Goal: Task Accomplishment & Management: Use online tool/utility

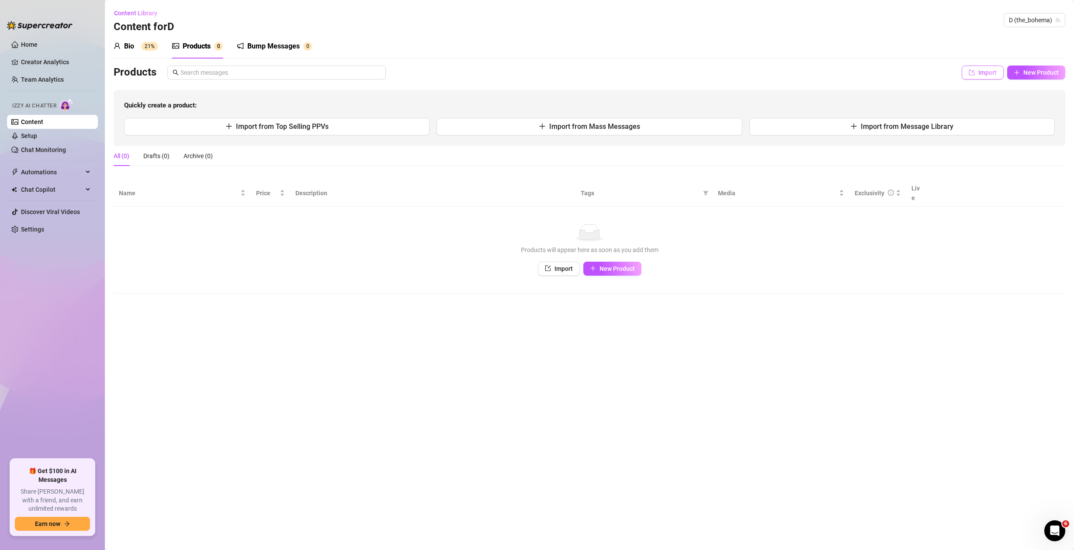
click at [981, 68] on button "Import" at bounding box center [983, 73] width 42 height 14
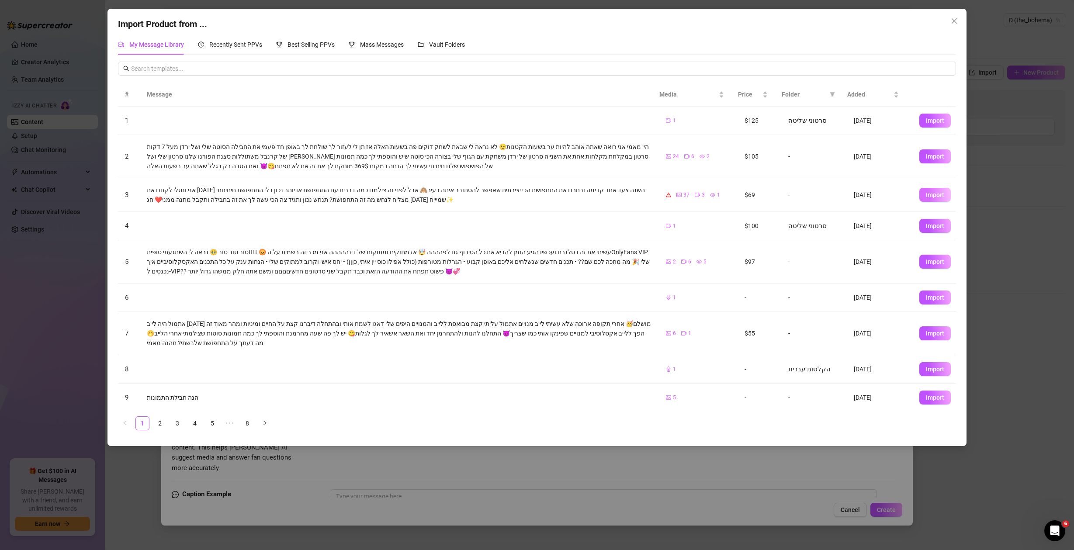
click at [926, 194] on span "Import" at bounding box center [935, 194] width 18 height 7
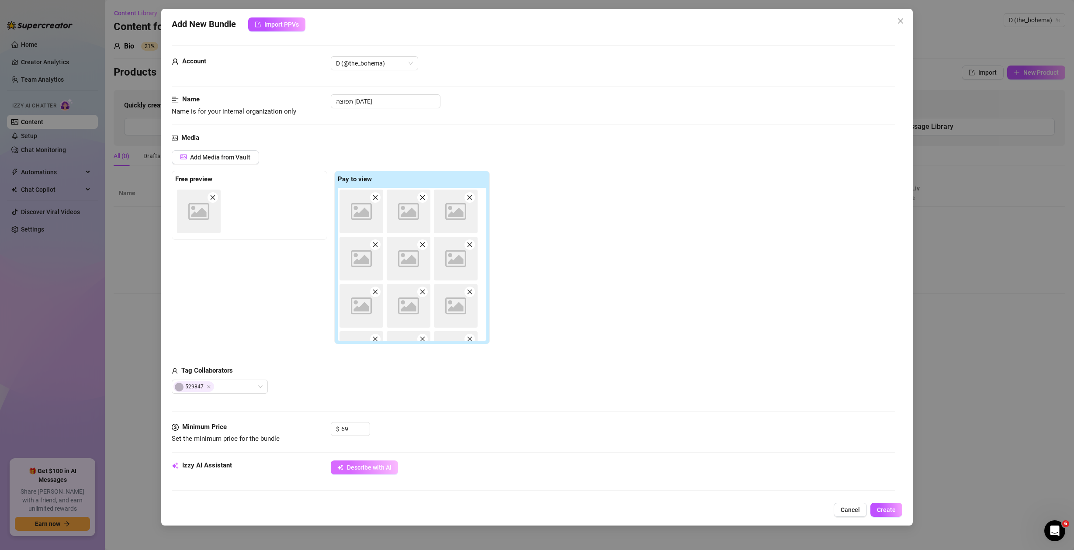
click at [373, 466] on span "Describe with AI" at bounding box center [369, 467] width 45 height 7
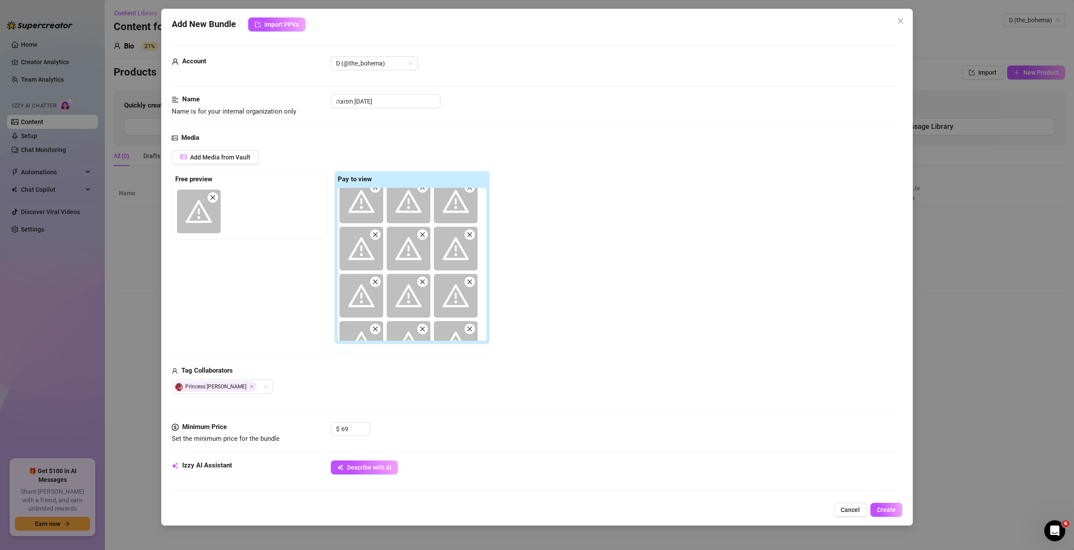
scroll to position [461, 0]
click at [858, 513] on span "Cancel" at bounding box center [850, 510] width 19 height 7
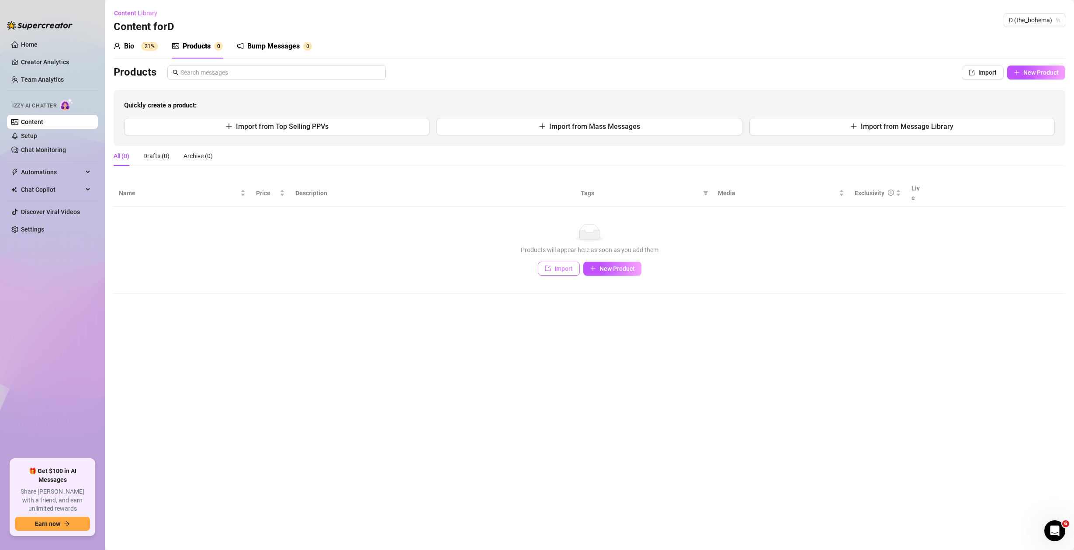
click at [551, 262] on button "Import" at bounding box center [559, 269] width 42 height 14
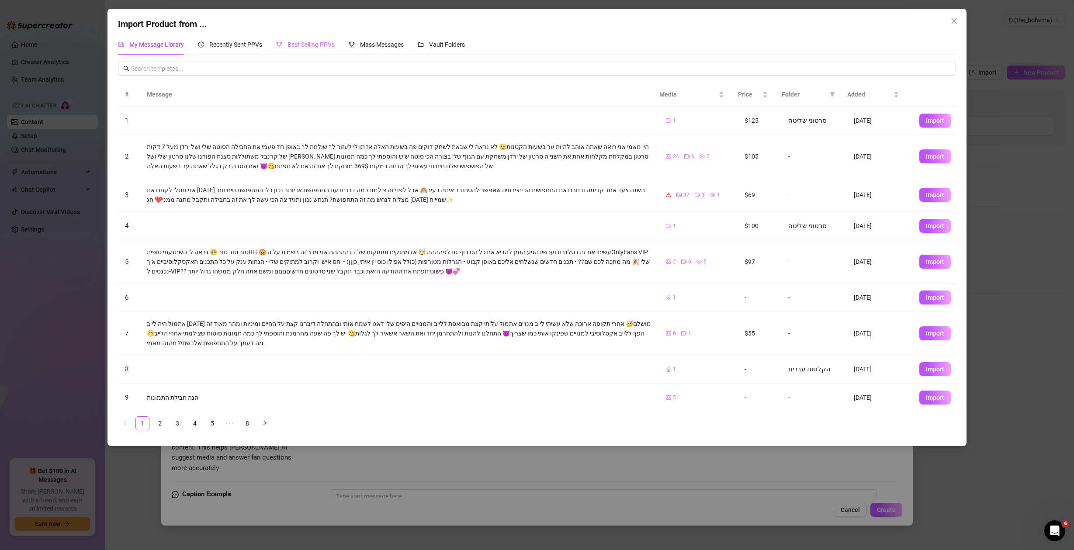
click at [289, 37] on div "Best Selling PPVs" at bounding box center [305, 45] width 59 height 20
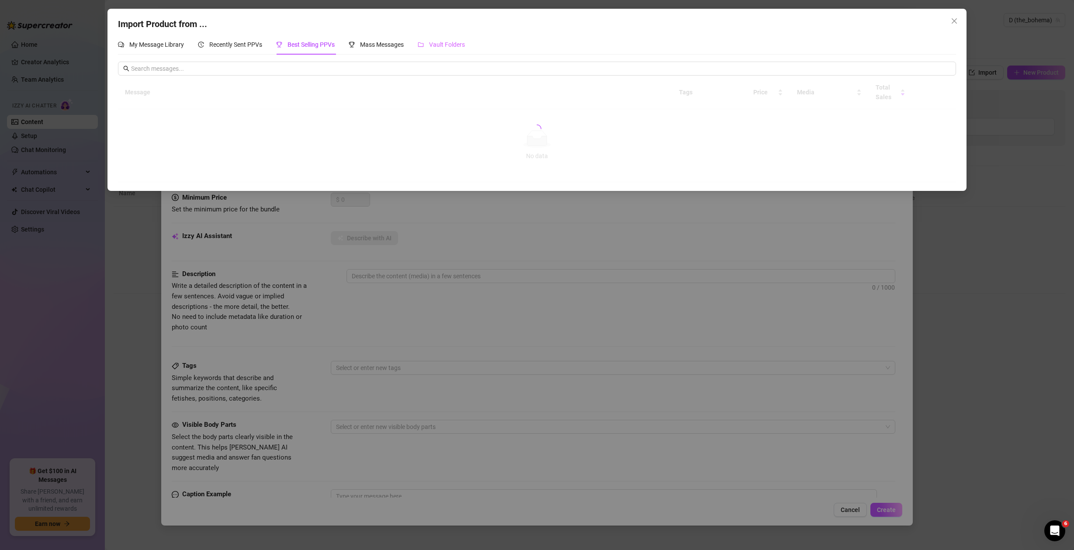
click at [453, 50] on div "Vault Folders" at bounding box center [441, 45] width 47 height 20
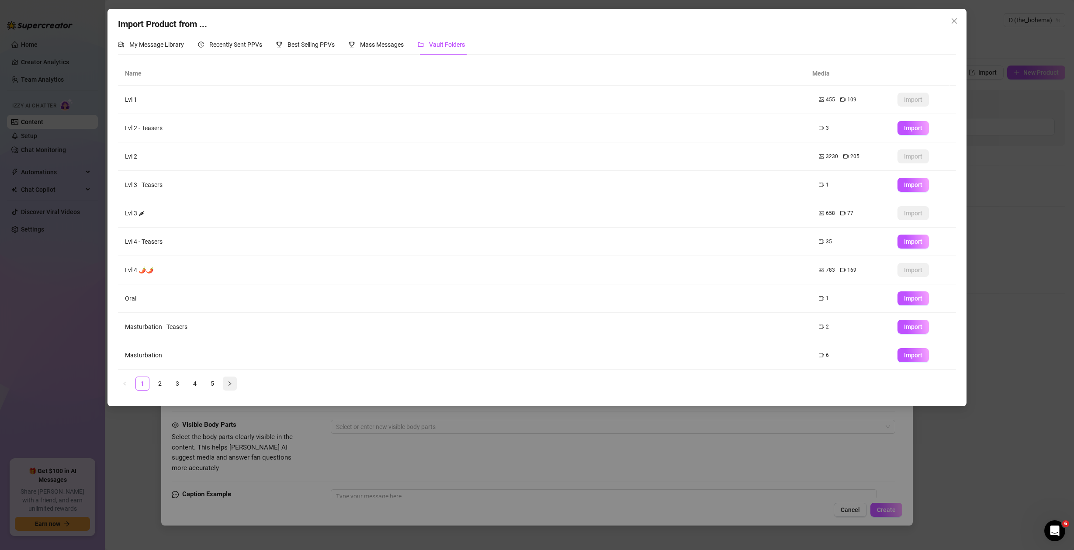
click at [232, 382] on icon "right" at bounding box center [229, 383] width 5 height 5
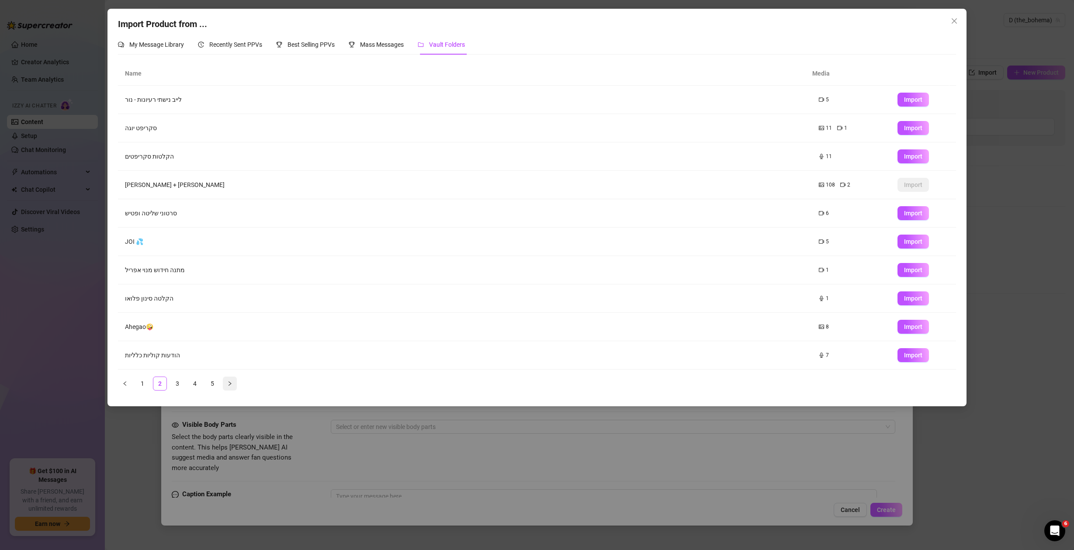
click at [232, 382] on icon "right" at bounding box center [229, 383] width 5 height 5
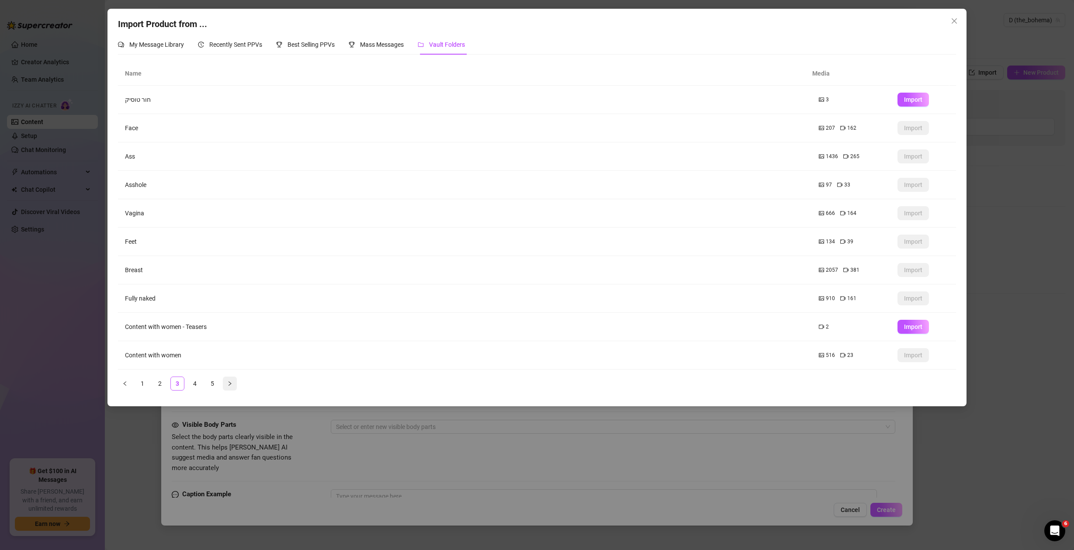
click at [232, 382] on icon "right" at bounding box center [229, 383] width 5 height 5
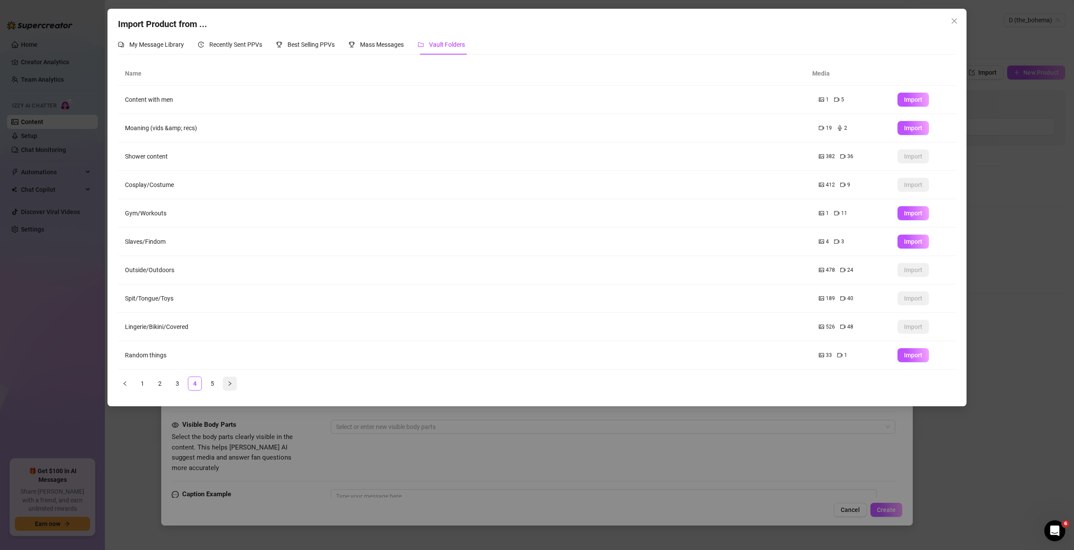
click at [232, 382] on icon "right" at bounding box center [229, 383] width 5 height 5
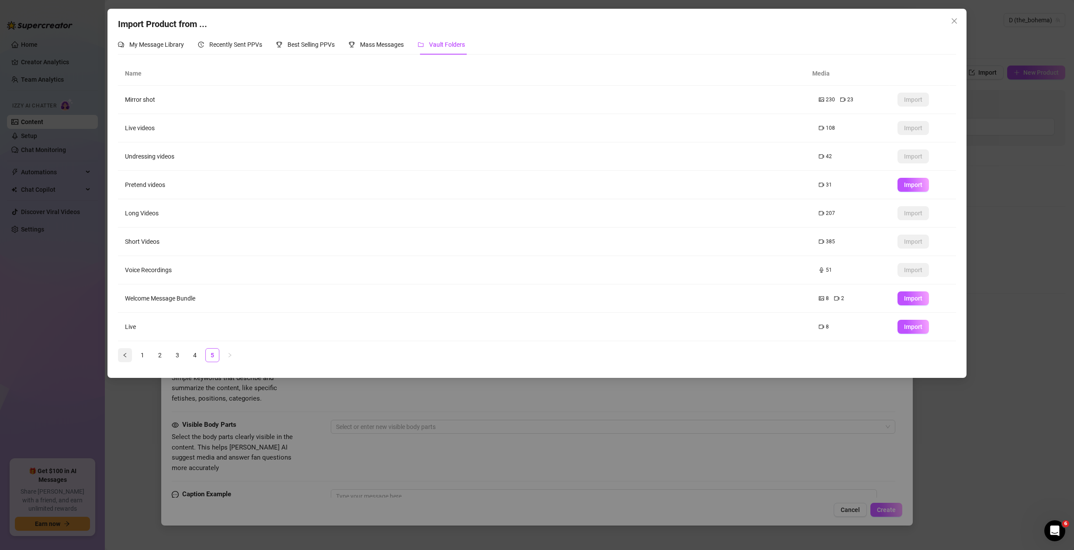
click at [122, 355] on icon "left" at bounding box center [124, 355] width 5 height 5
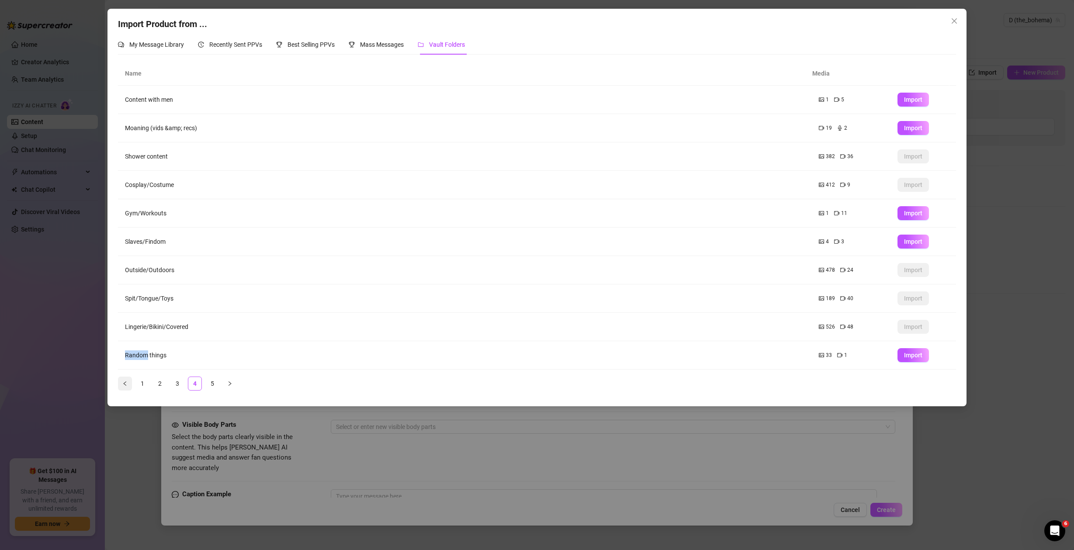
click at [123, 355] on td "Random things" at bounding box center [465, 355] width 694 height 28
click at [123, 381] on icon "left" at bounding box center [124, 383] width 5 height 5
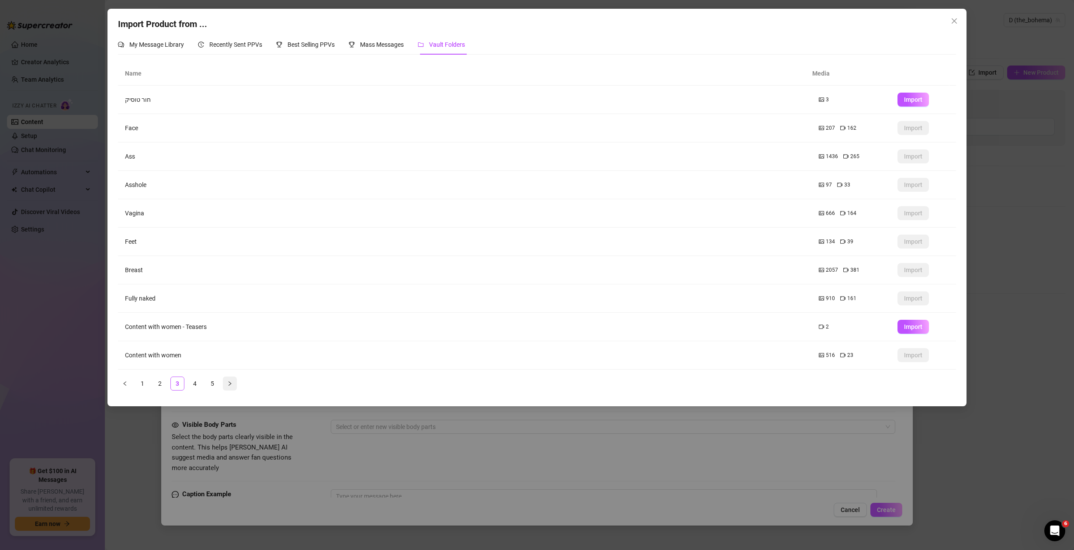
click at [234, 383] on button "button" at bounding box center [230, 384] width 14 height 14
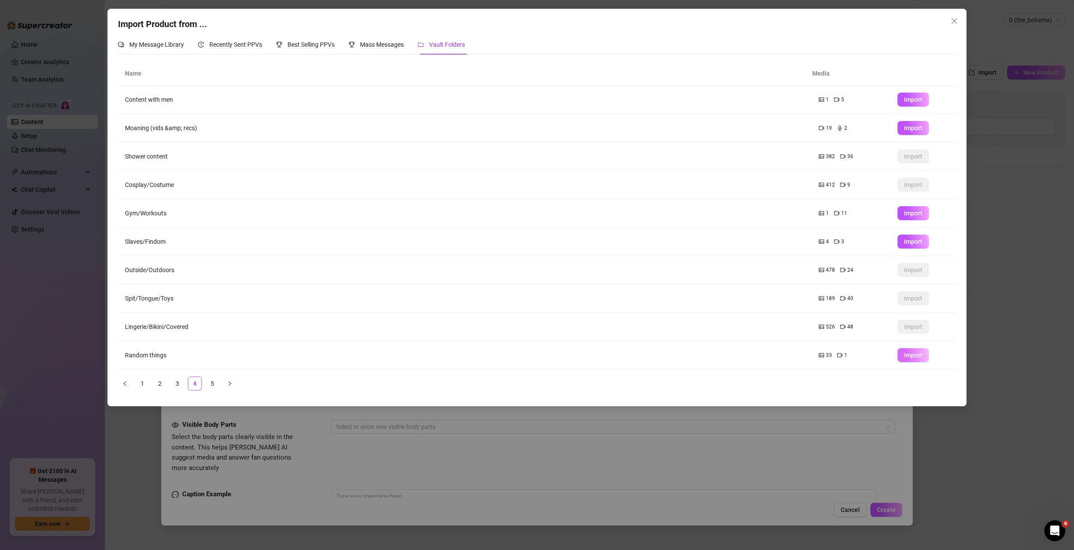
click at [904, 355] on span "Import" at bounding box center [913, 355] width 18 height 7
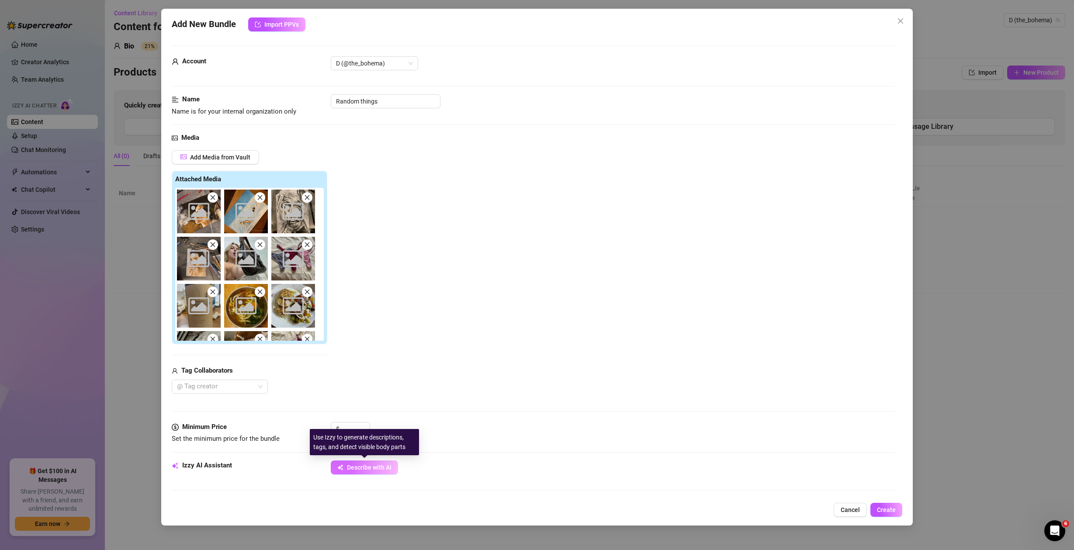
click at [372, 465] on span "Describe with AI" at bounding box center [369, 467] width 45 height 7
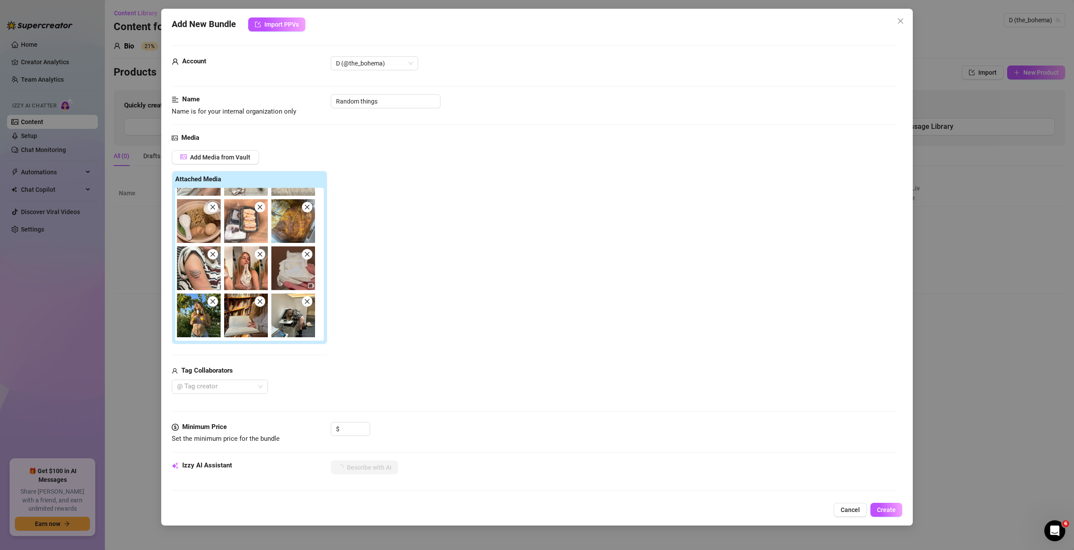
scroll to position [177, 0]
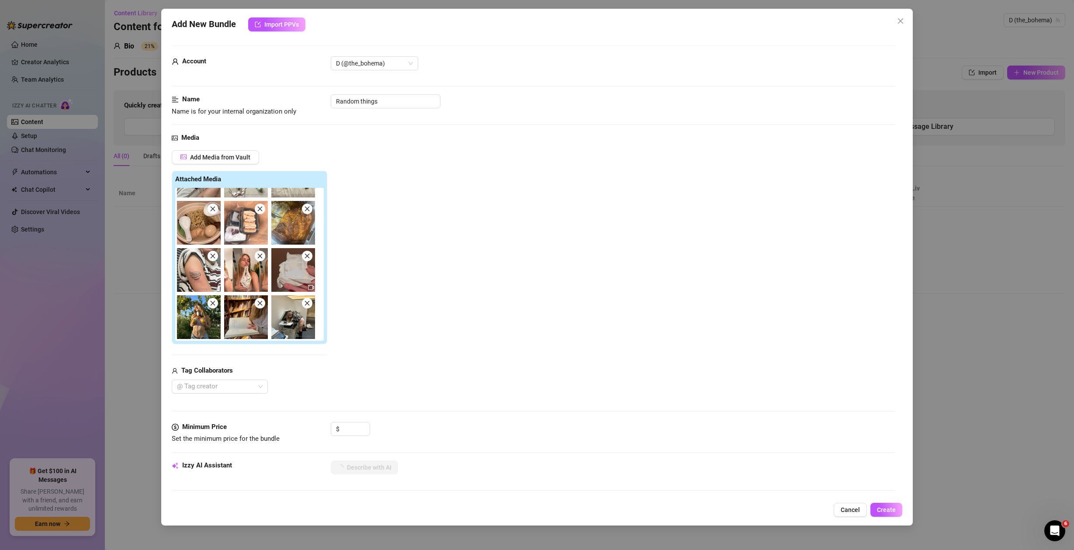
type textarea "Playful"
type textarea "Playful and"
type textarea "Playful and naughty"
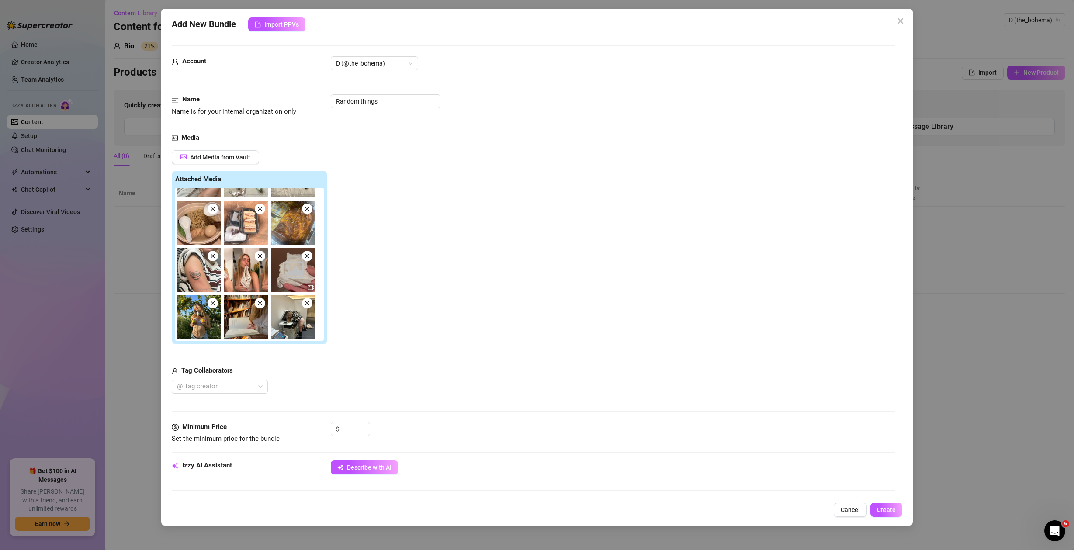
type textarea "Playful and naughty"
type textarea "Playful and naughty office-themed"
type textarea "Playful and naughty office-themed set"
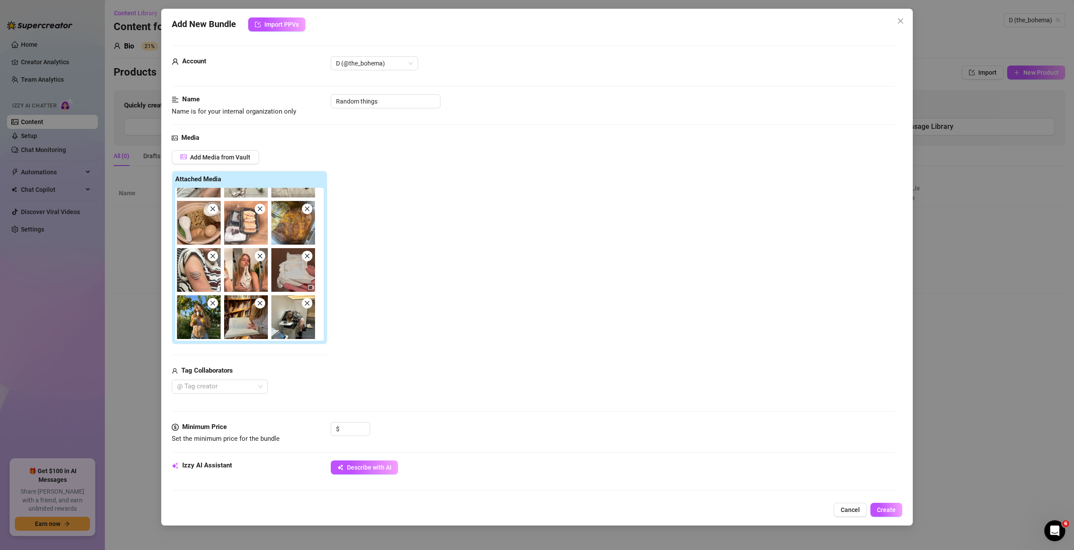
type textarea "Playful and naughty office-themed set with"
type textarea "Playful and naughty office-themed set with the"
type textarea "Playful and naughty office-themed set with the model"
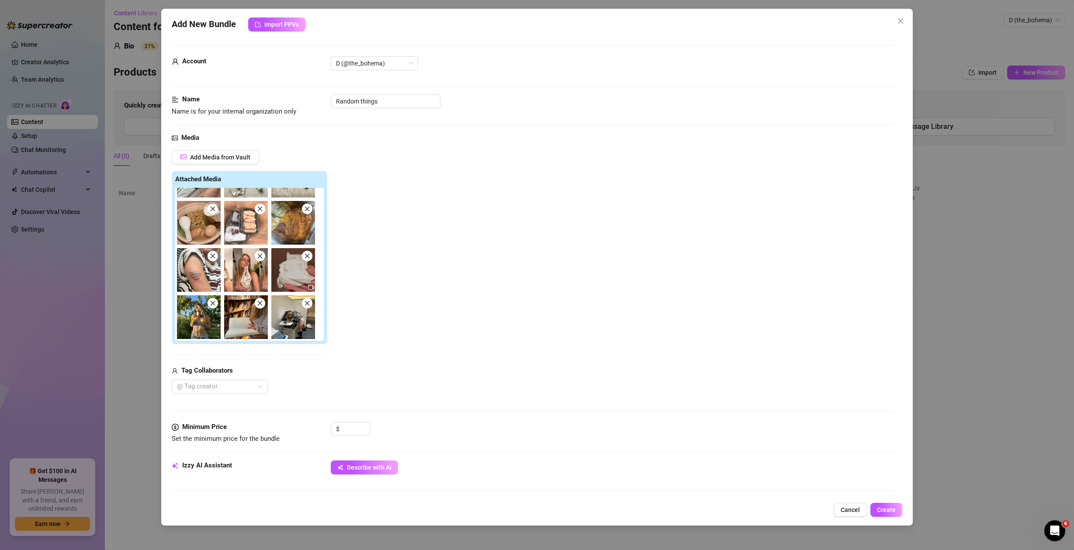
type textarea "Playful and naughty office-themed set with the model"
type textarea "Playful and naughty office-themed set with the model in"
type textarea "Playful and naughty office-themed set with the model in a"
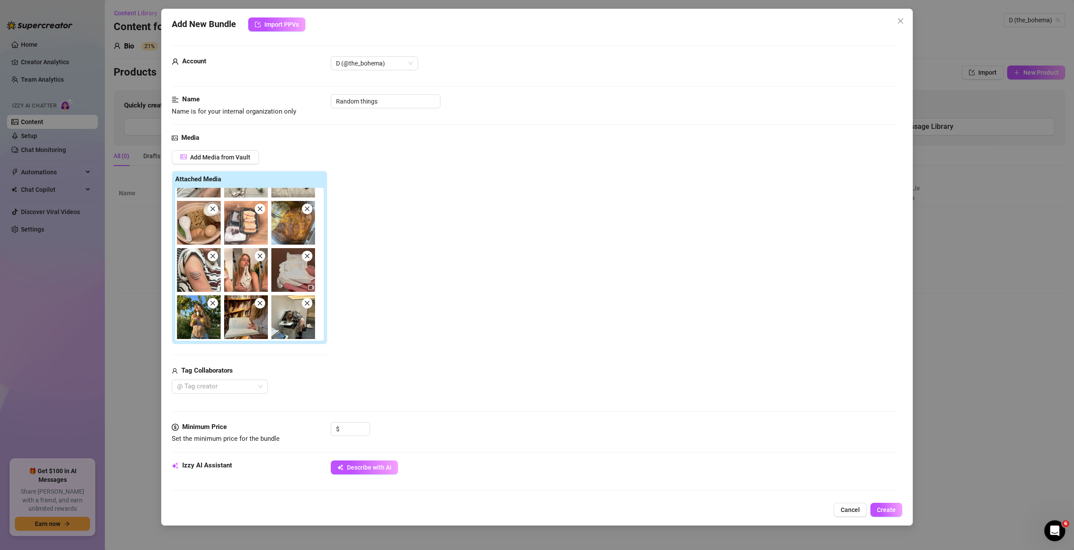
type textarea "Playful and naughty office-themed set with the model in a short"
type textarea "Playful and naughty office-themed set with the model in a short pink"
type textarea "Playful and naughty office-themed set with the model in a short pink skirt,"
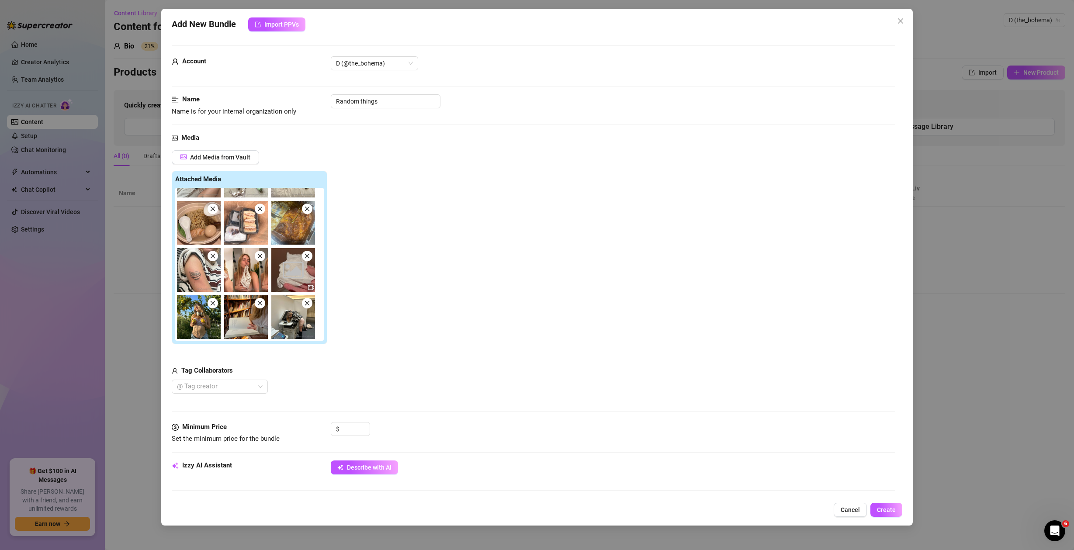
type textarea "Playful and naughty office-themed set with the model in a short pink skirt,"
type textarea "Playful and naughty office-themed set with the model in a short pink skirt, kne…"
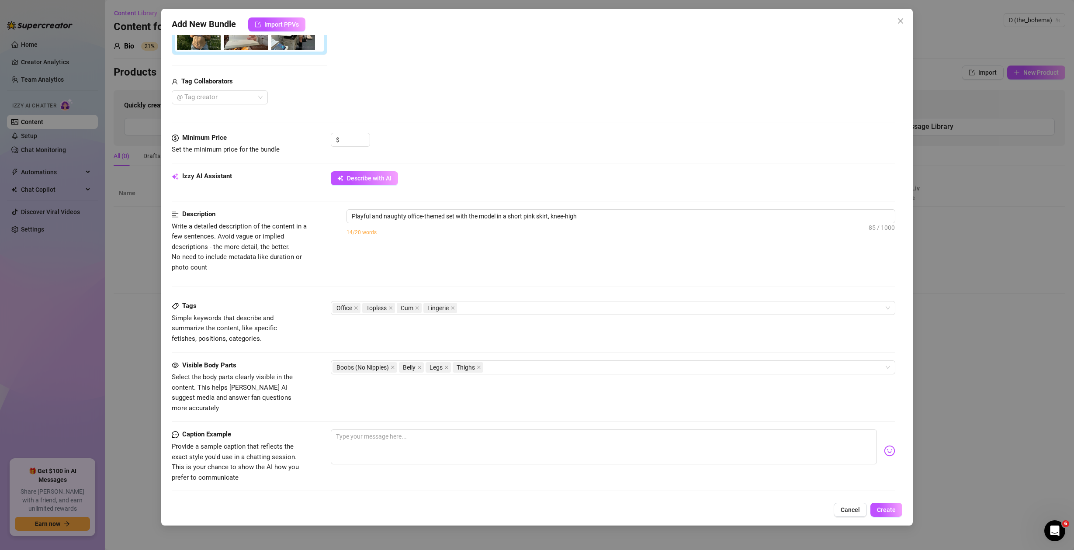
type textarea "Playful and naughty office-themed set with the model in a short pink skirt, kne…"
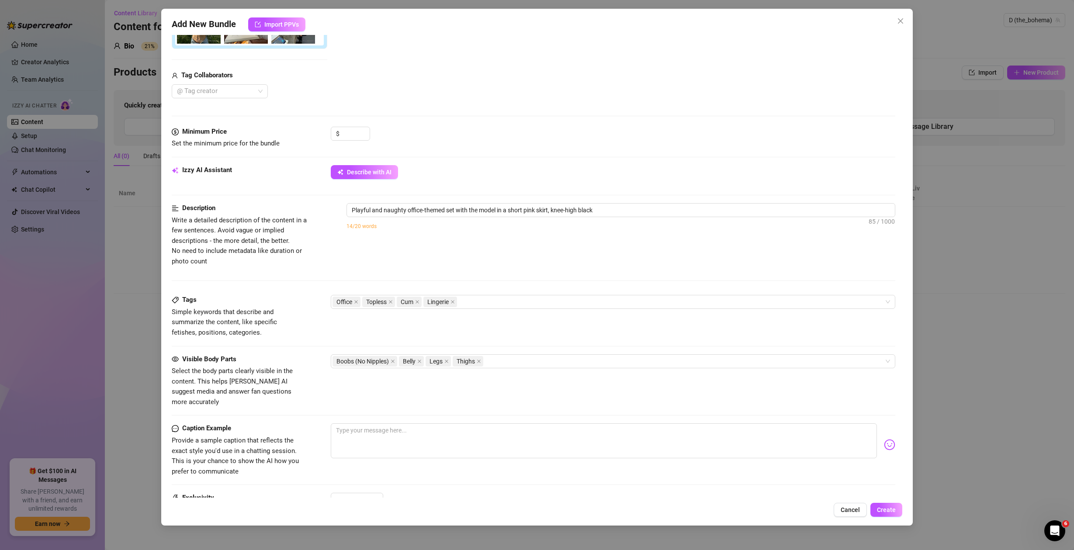
type textarea "Playful and naughty office-themed set with the model in a short pink skirt, kne…"
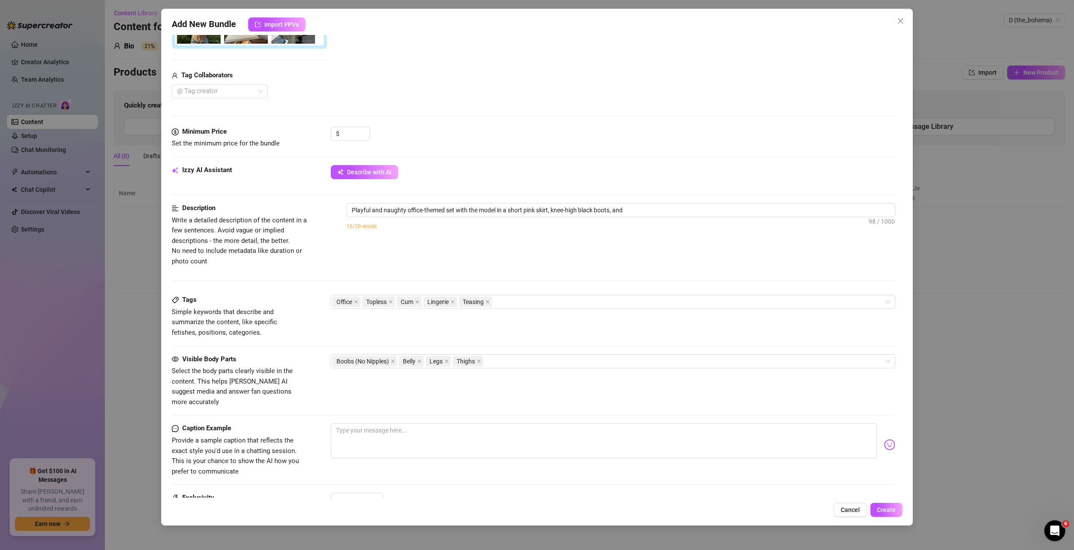
type textarea "Playful and naughty office-themed set with the model in a short pink skirt, kne…"
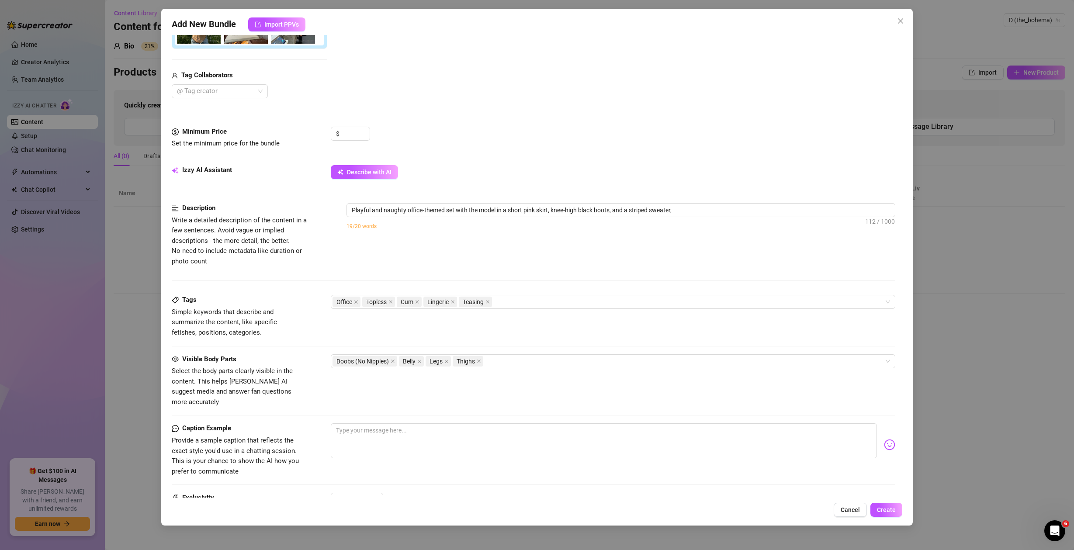
type textarea "Playful and naughty office-themed set with the model in a short pink skirt, kne…"
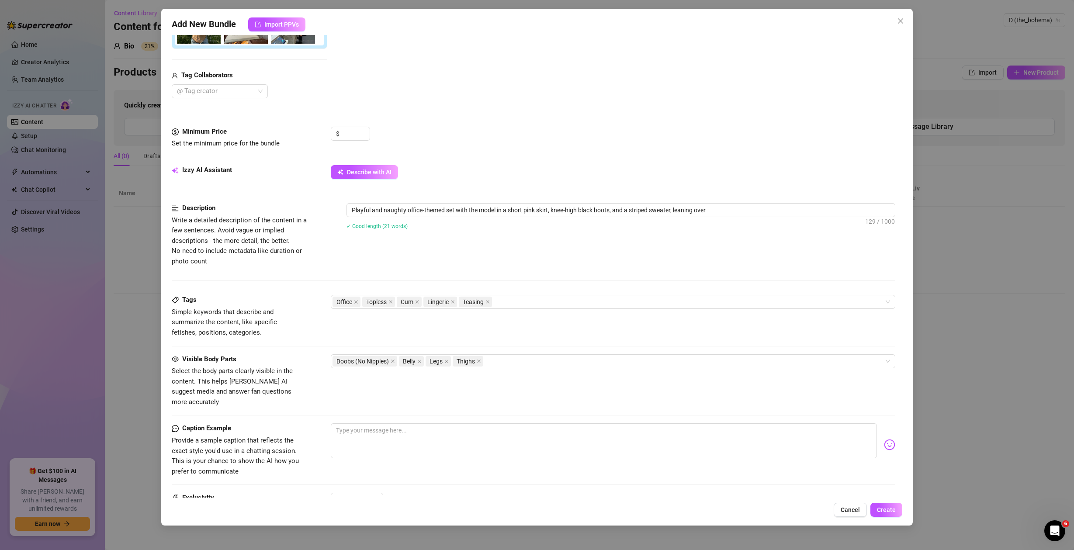
type textarea "Playful and naughty office-themed set with the model in a short pink skirt, kne…"
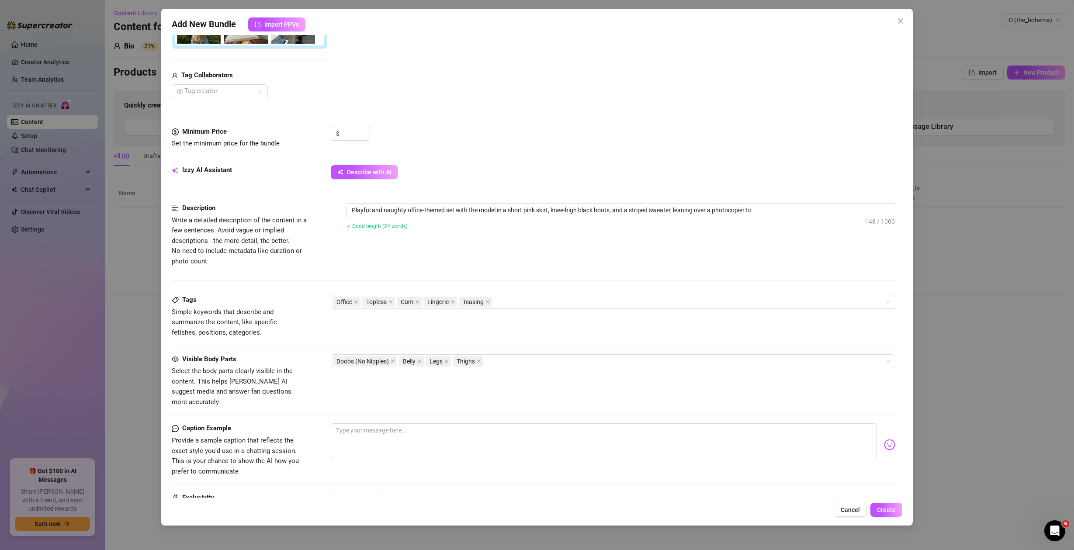
type textarea "Playful and naughty office-themed set with the model in a short pink skirt, kne…"
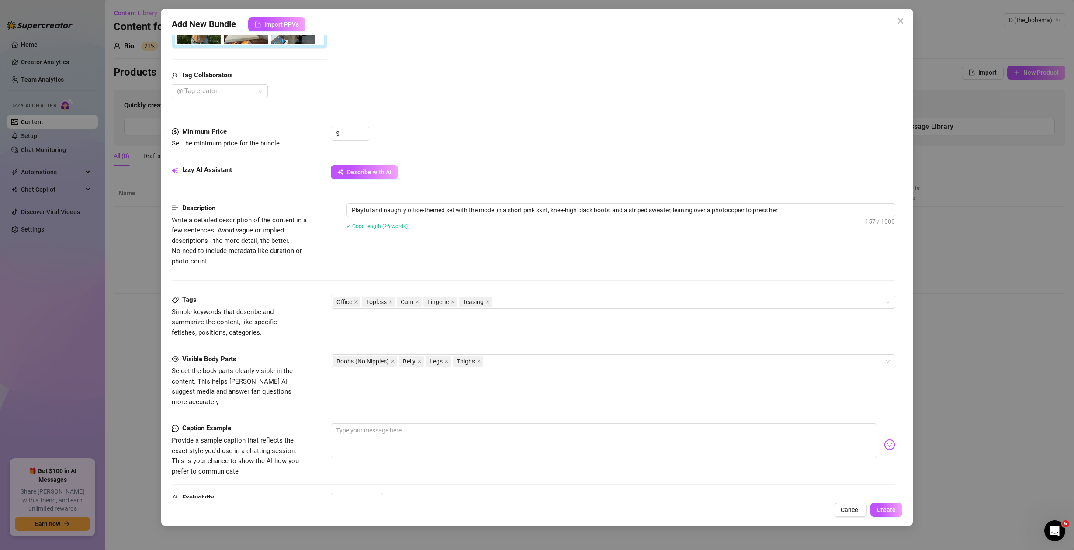
type textarea "Playful and naughty office-themed set with the model in a short pink skirt, kne…"
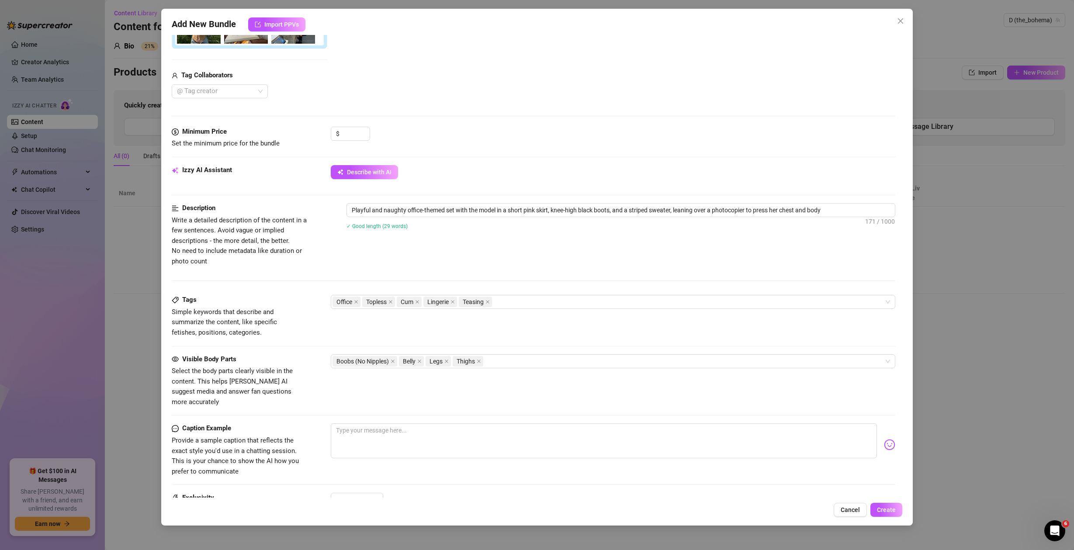
type textarea "Playful and naughty office-themed set with the model in a short pink skirt, kne…"
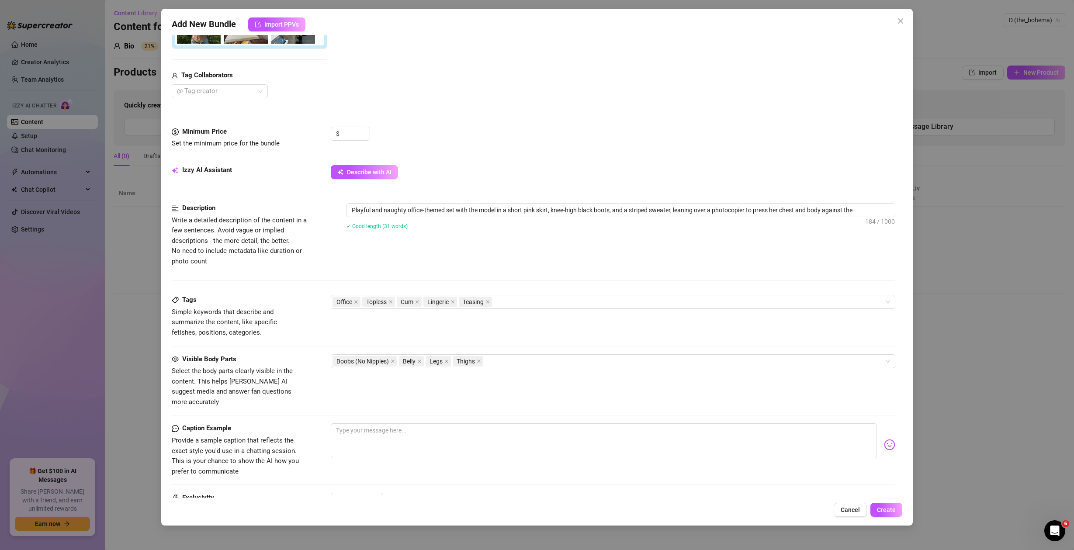
type textarea "Playful and naughty office-themed set with the model in a short pink skirt, kne…"
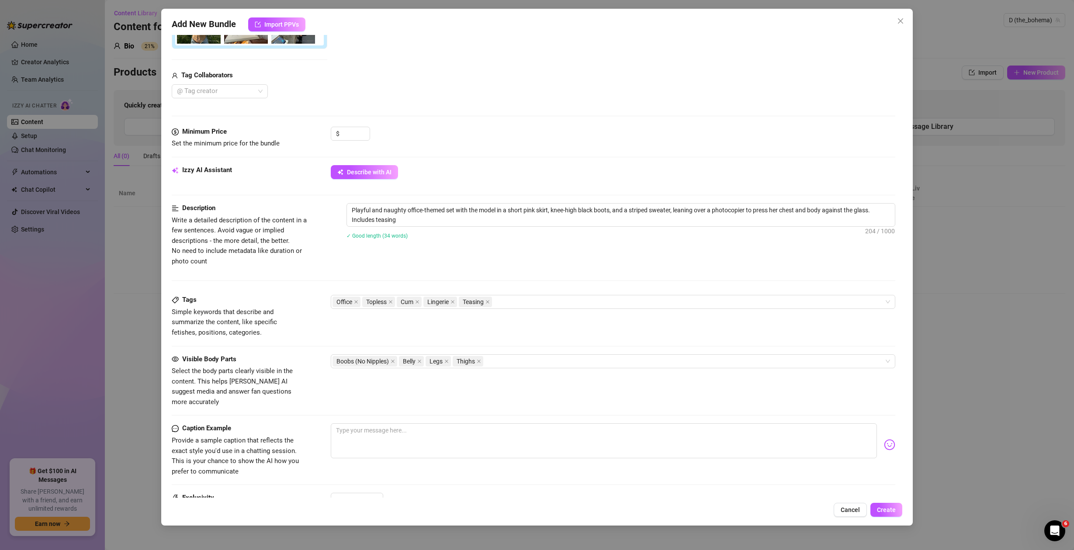
type textarea "Playful and naughty office-themed set with the model in a short pink skirt, kne…"
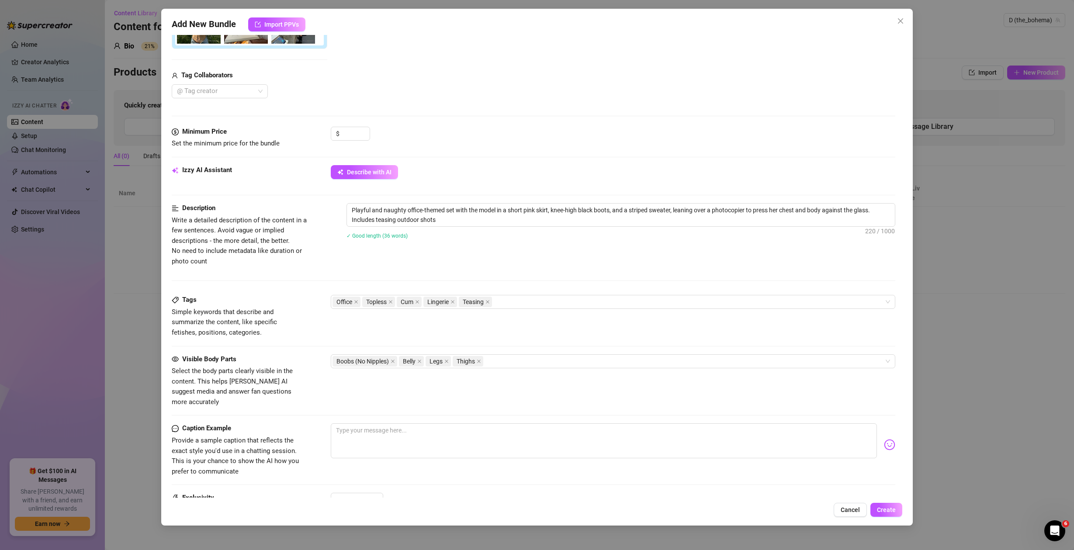
type textarea "Playful and naughty office-themed set with the model in a short pink skirt, kne…"
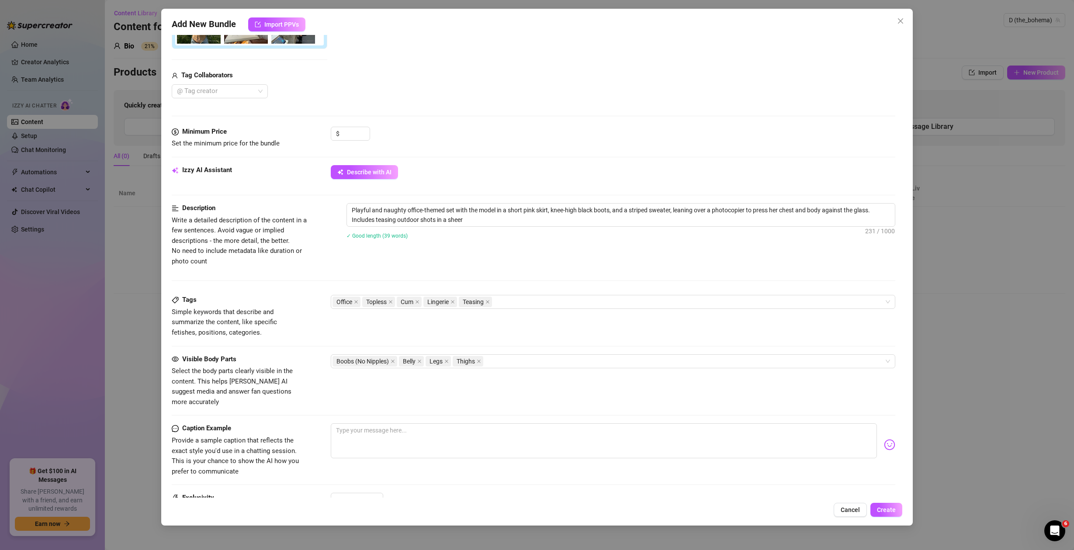
type textarea "Playful and naughty office-themed set with the model in a short pink skirt, kne…"
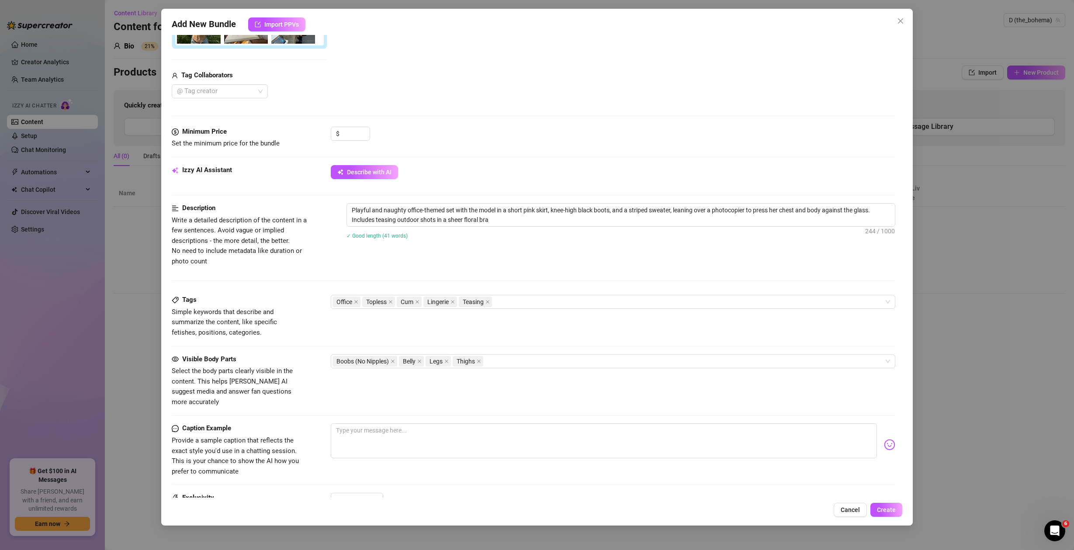
type textarea "Playful and naughty office-themed set with the model in a short pink skirt, kne…"
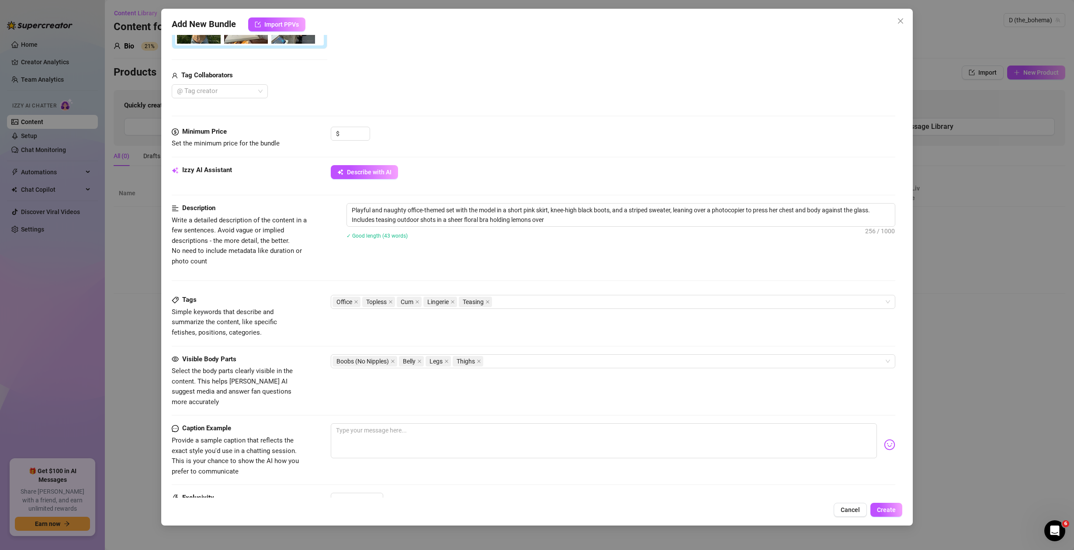
type textarea "Playful and naughty office-themed set with the model in a short pink skirt, kne…"
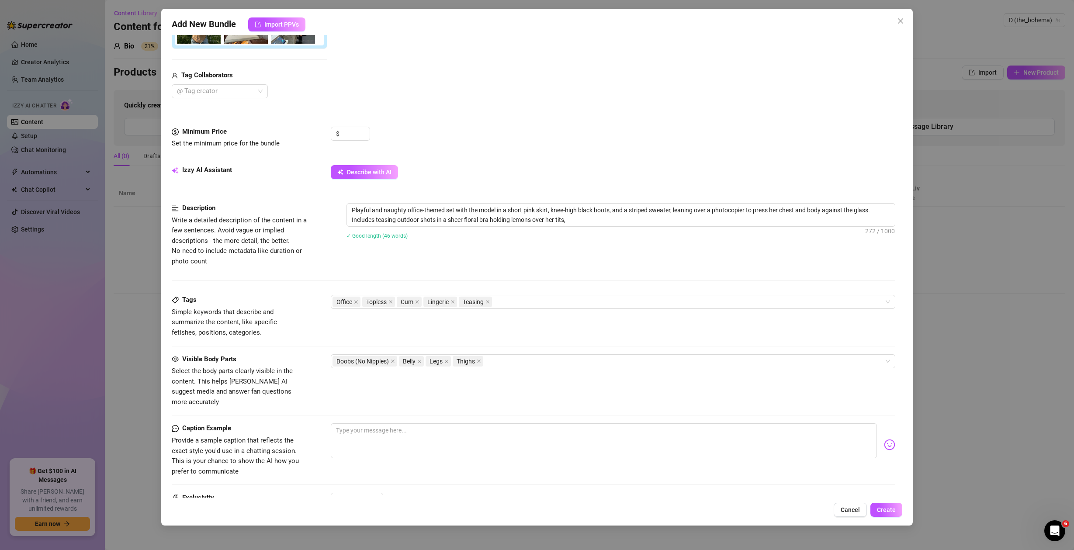
type textarea "Playful and naughty office-themed set with the model in a short pink skirt, kne…"
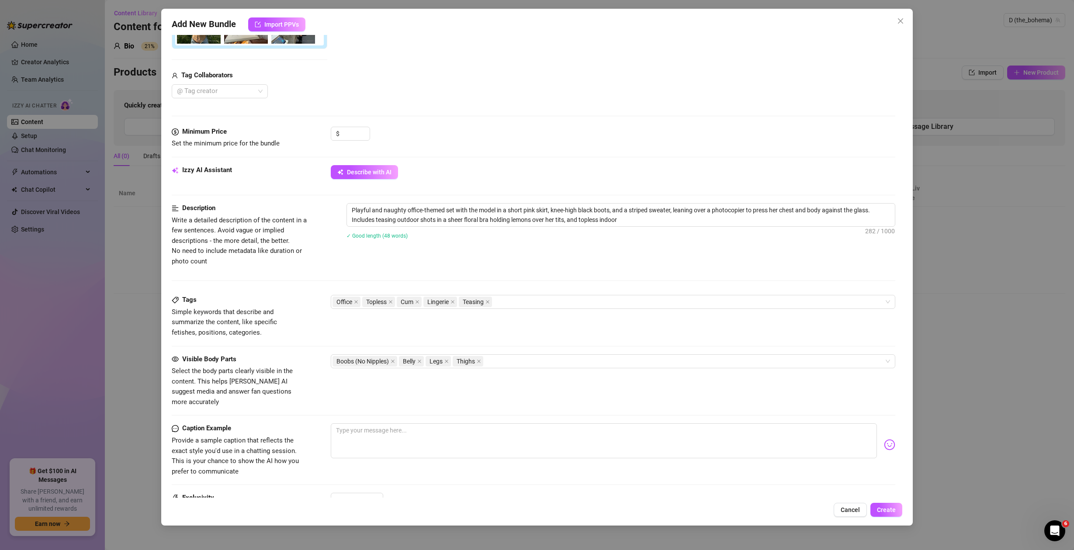
type textarea "Playful and naughty office-themed set with the model in a short pink skirt, kne…"
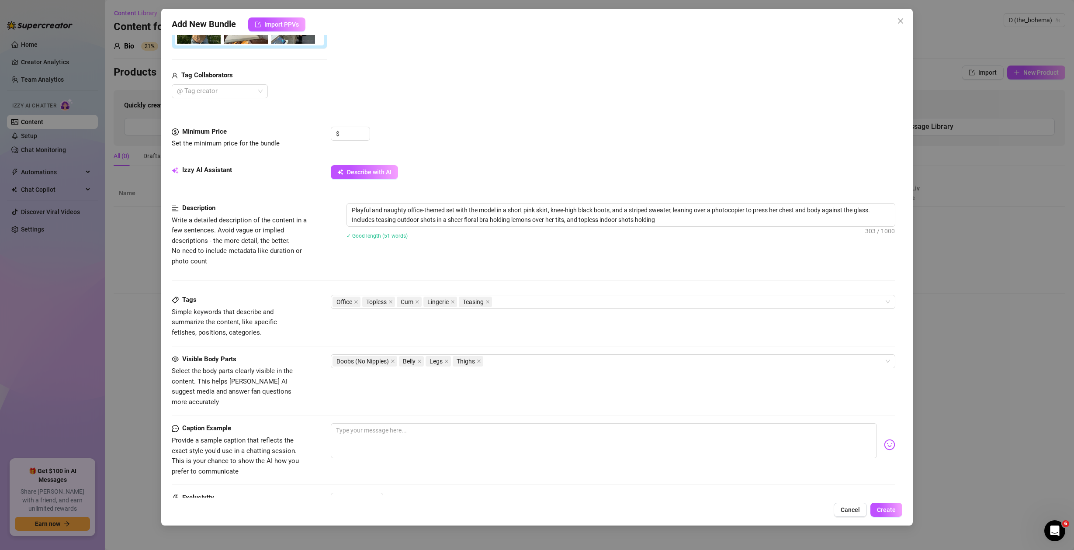
type textarea "Playful and naughty office-themed set with the model in a short pink skirt, kne…"
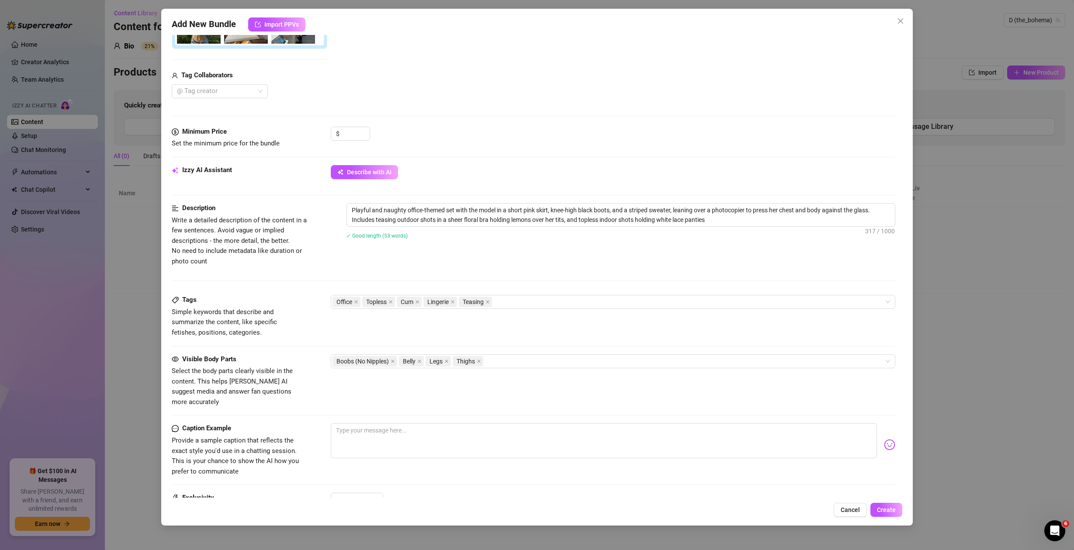
type textarea "Playful and naughty office-themed set with the model in a short pink skirt, kne…"
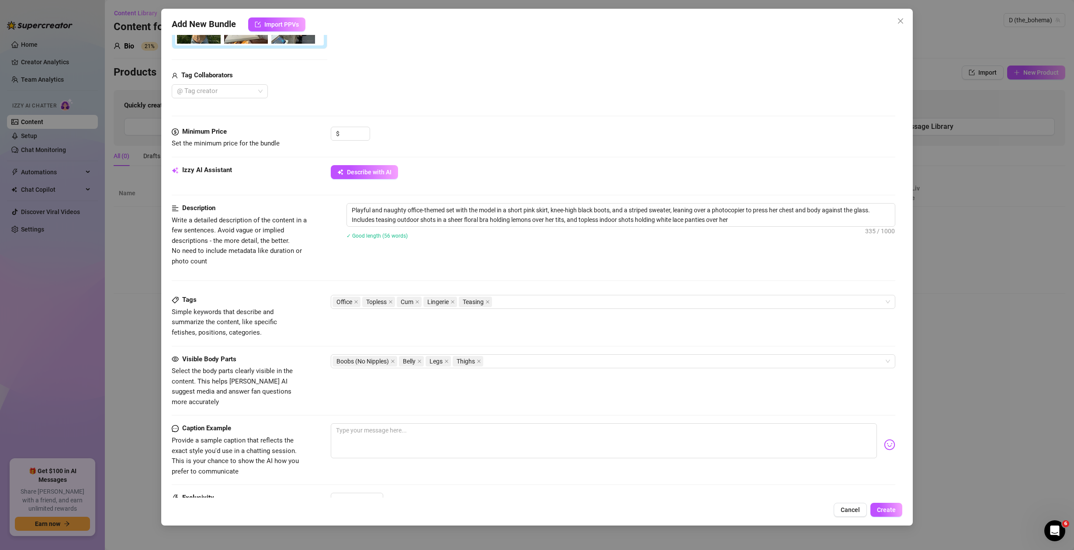
type textarea "Playful and naughty office-themed set with the model in a short pink skirt, kne…"
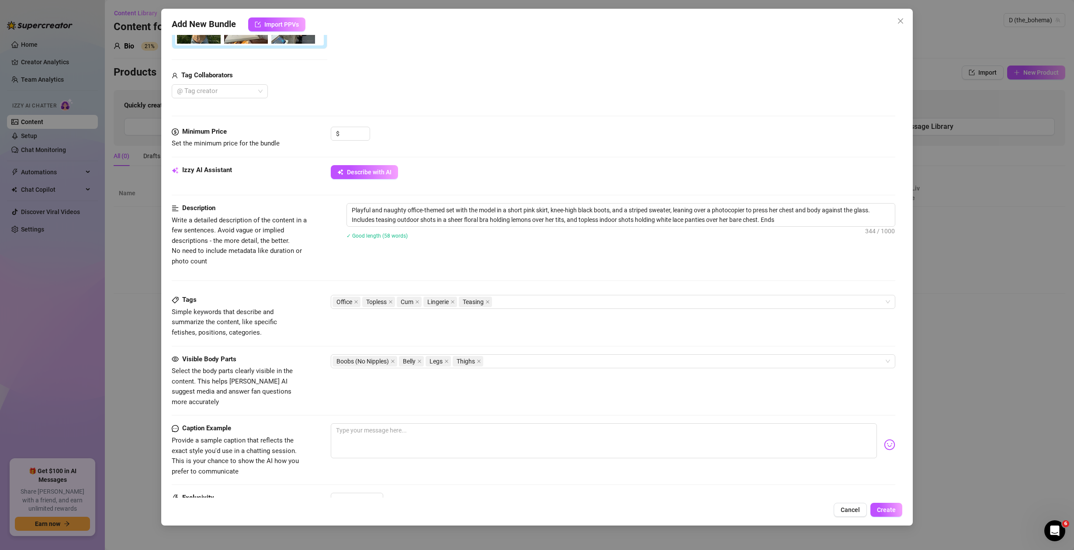
type textarea "Playful and naughty office-themed set with the model in a short pink skirt, kne…"
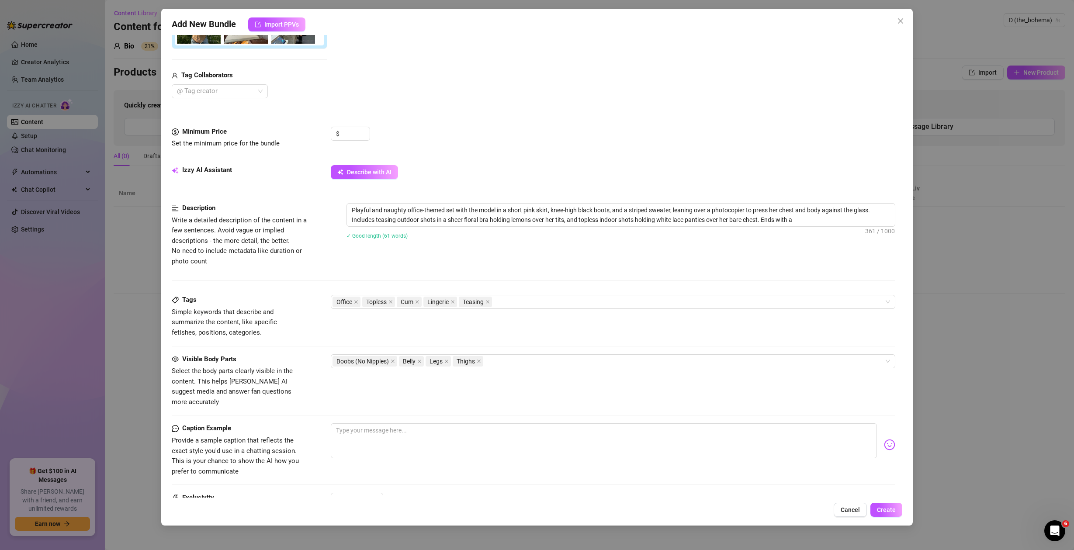
type textarea "Playful and naughty office-themed set with the model in a short pink skirt, kne…"
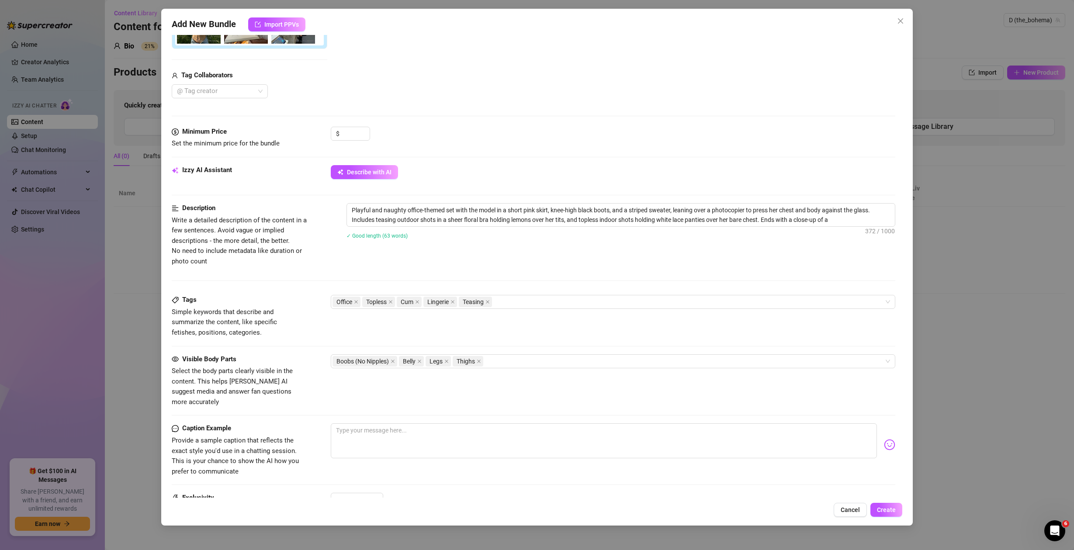
type textarea "Playful and naughty office-themed set with the model in a short pink skirt, kne…"
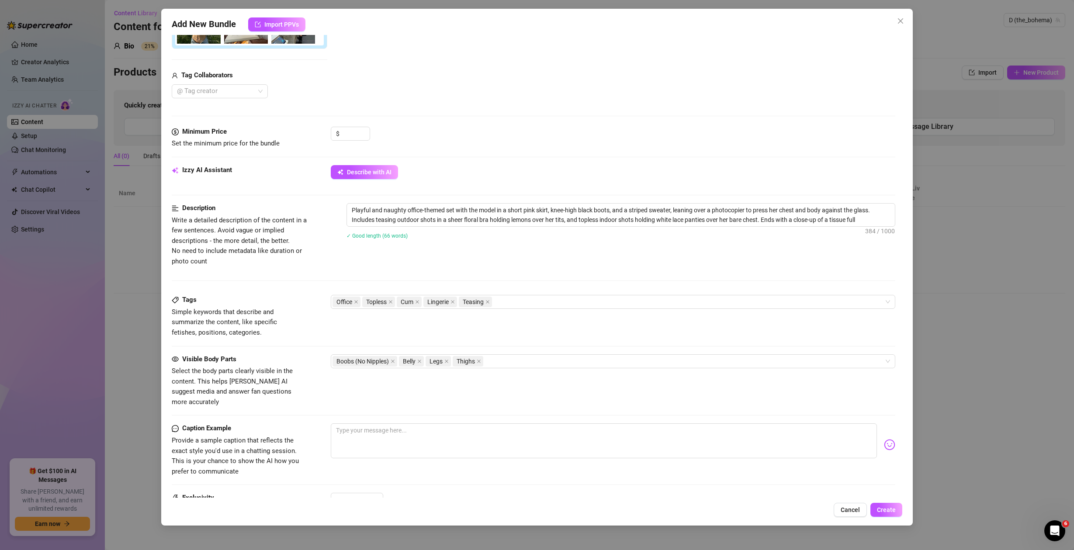
type textarea "Playful and naughty office-themed set with the model in a short pink skirt, kne…"
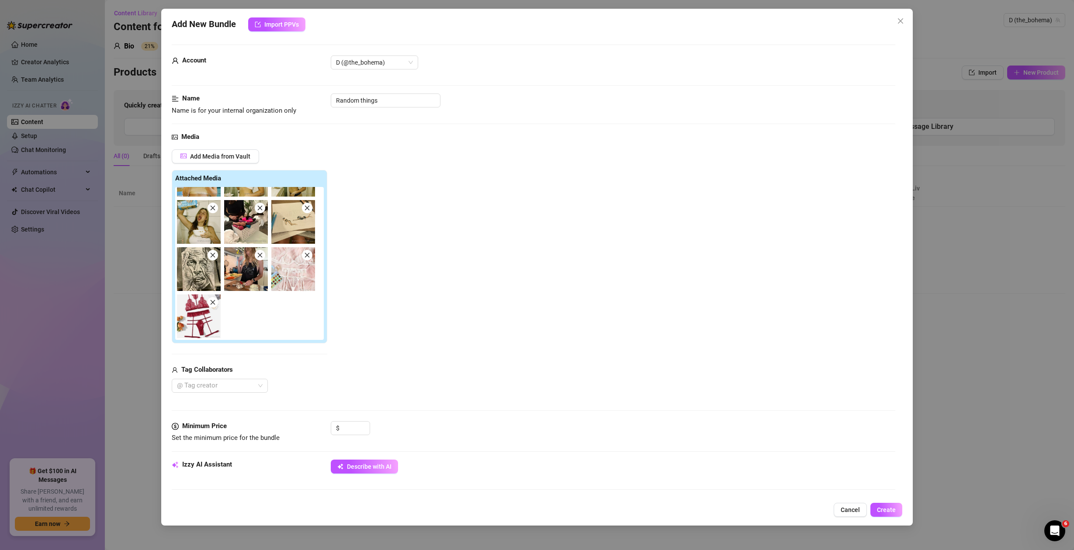
scroll to position [0, 0]
click at [843, 510] on span "Cancel" at bounding box center [850, 510] width 19 height 7
